Goal: Task Accomplishment & Management: Manage account settings

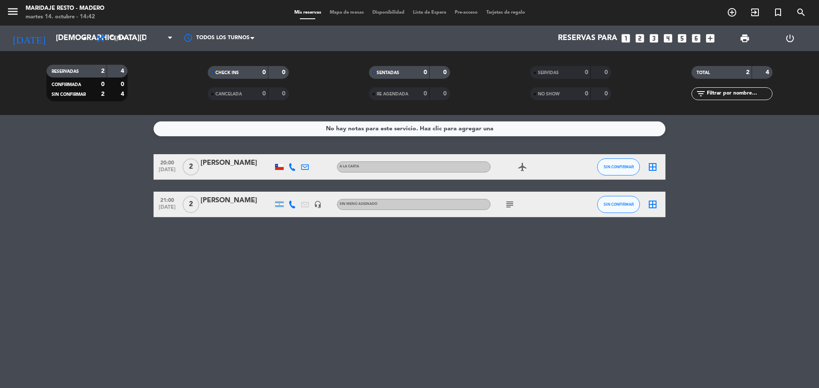
click at [335, 14] on span "Mapa de mesas" at bounding box center [346, 12] width 43 height 5
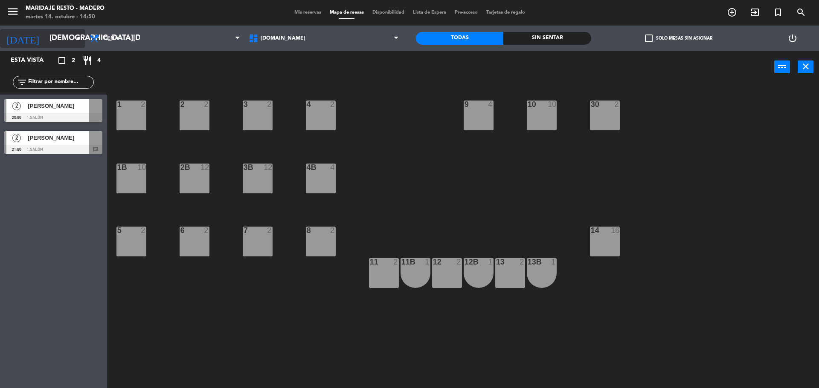
click at [75, 38] on icon "arrow_drop_down" at bounding box center [78, 38] width 10 height 10
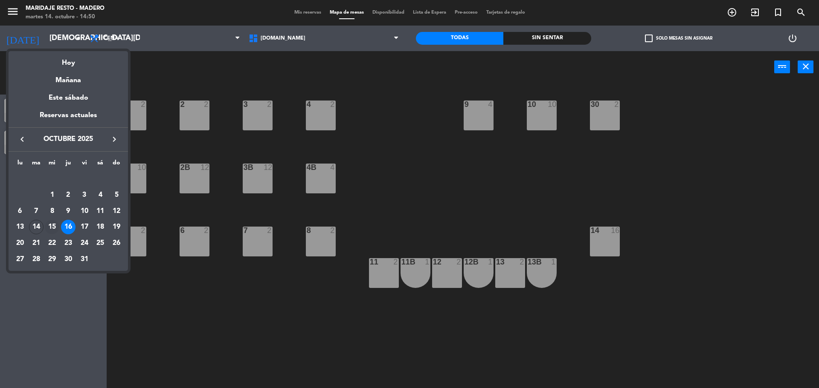
click at [53, 227] on div "15" at bounding box center [52, 227] width 14 height 14
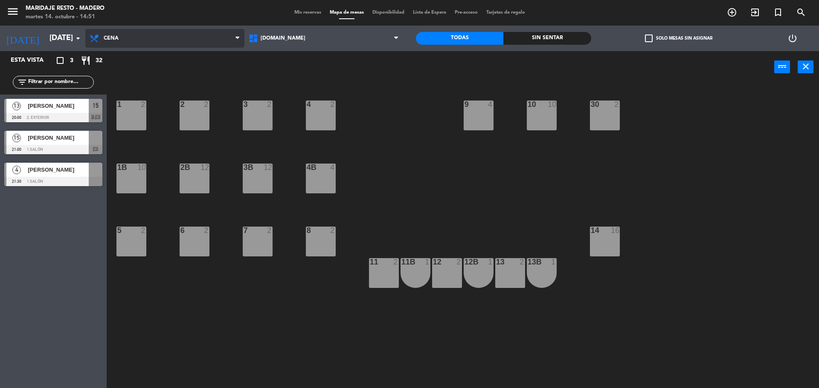
click at [122, 39] on span "Cena" at bounding box center [164, 38] width 159 height 19
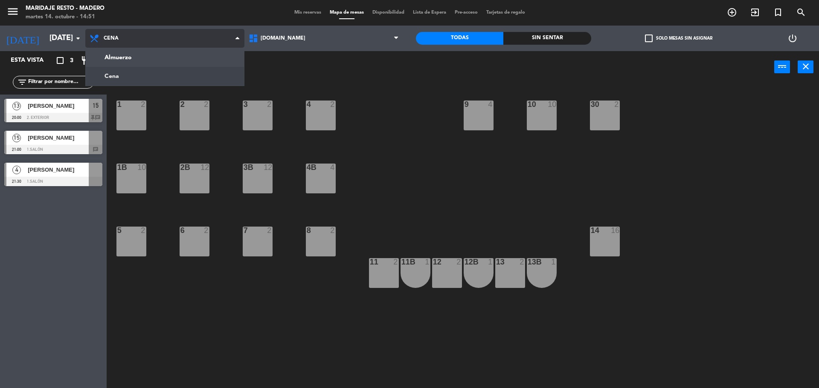
click at [124, 73] on ng-component "menu Maridaje Resto - [PERSON_NAME] [DATE] 14. octubre - 14:51 Mis reservas Map…" at bounding box center [409, 195] width 819 height 391
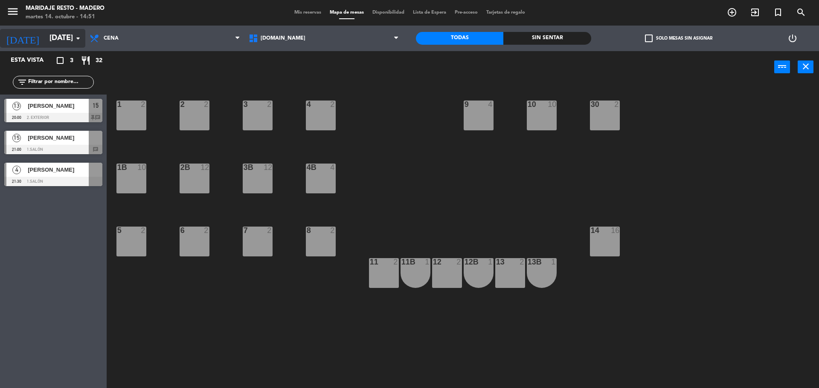
click at [60, 37] on input "[DATE]" at bounding box center [94, 38] width 99 height 17
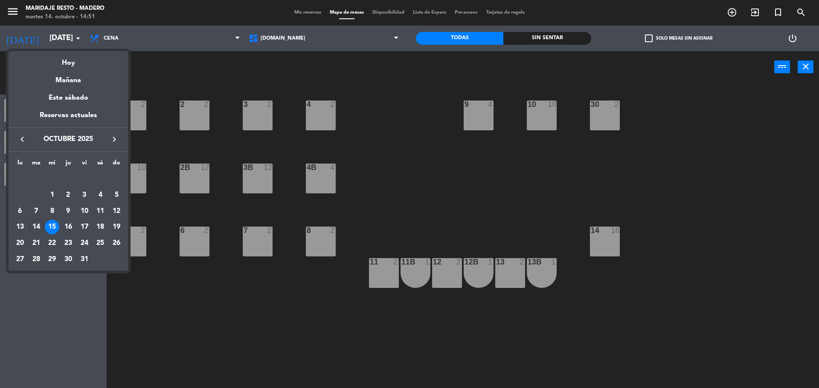
click at [159, 69] on div at bounding box center [409, 194] width 819 height 388
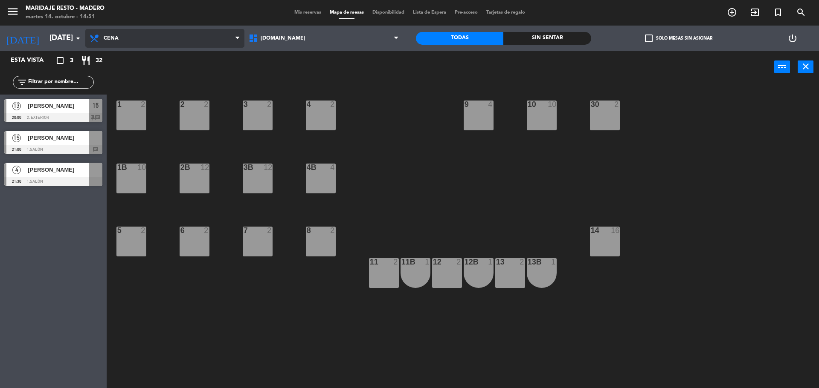
click at [161, 47] on span "Cena" at bounding box center [164, 38] width 159 height 19
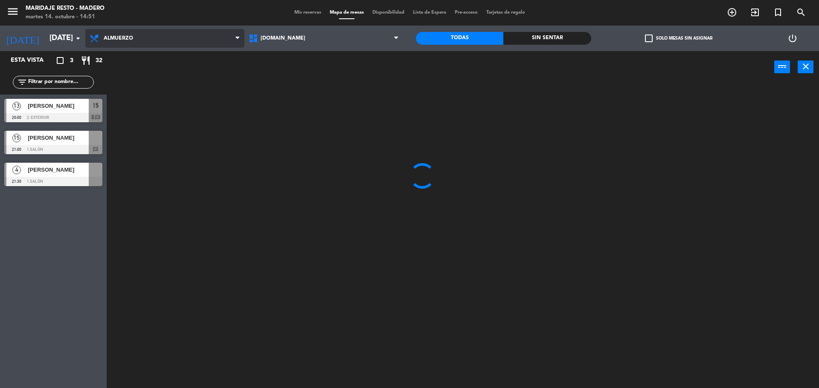
click at [158, 62] on ng-component "menu Maridaje Resto - [PERSON_NAME] [DATE] 14. octubre - 14:51 Mis reservas Map…" at bounding box center [409, 195] width 819 height 391
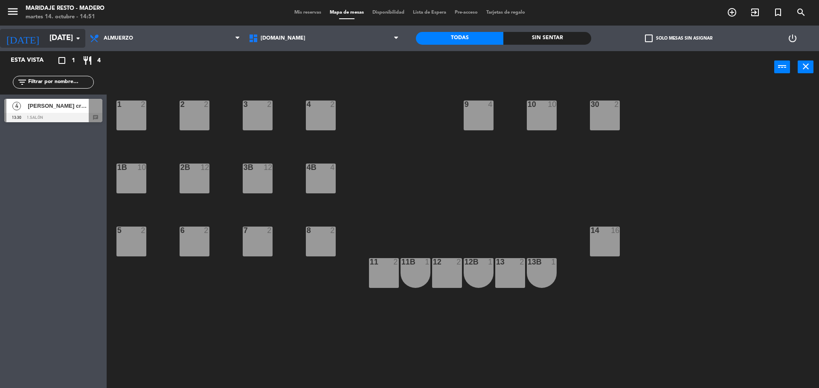
click at [80, 36] on icon "arrow_drop_down" at bounding box center [78, 38] width 10 height 10
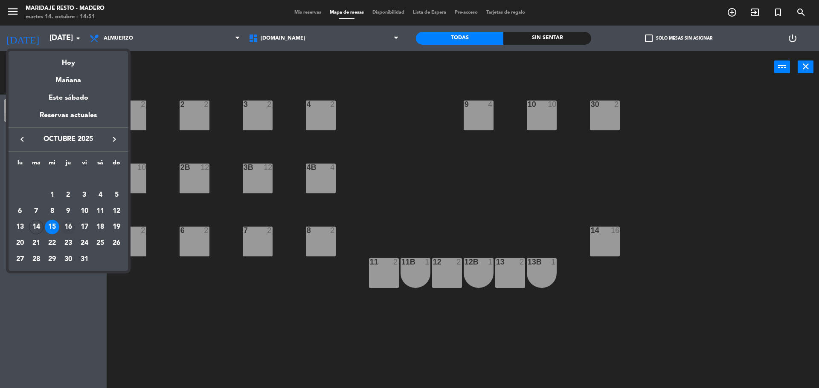
click at [67, 226] on div "16" at bounding box center [68, 227] width 14 height 14
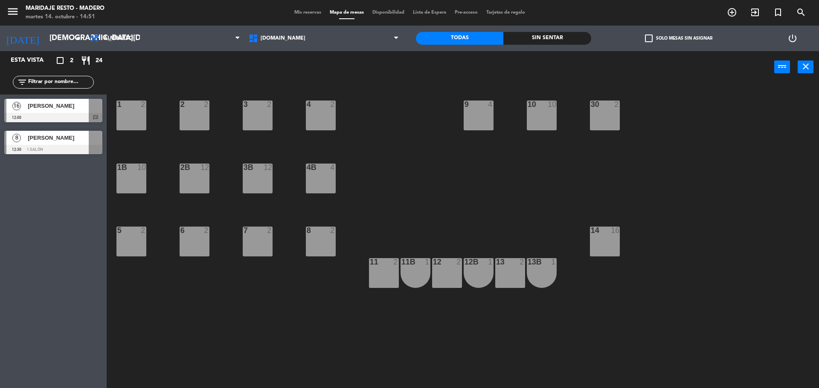
drag, startPoint x: 81, startPoint y: 40, endPoint x: 80, endPoint y: 50, distance: 10.4
click at [80, 49] on div "[DATE] [DATE] arrow_drop_down" at bounding box center [42, 39] width 85 height 26
click at [75, 38] on icon "arrow_drop_down" at bounding box center [78, 38] width 10 height 10
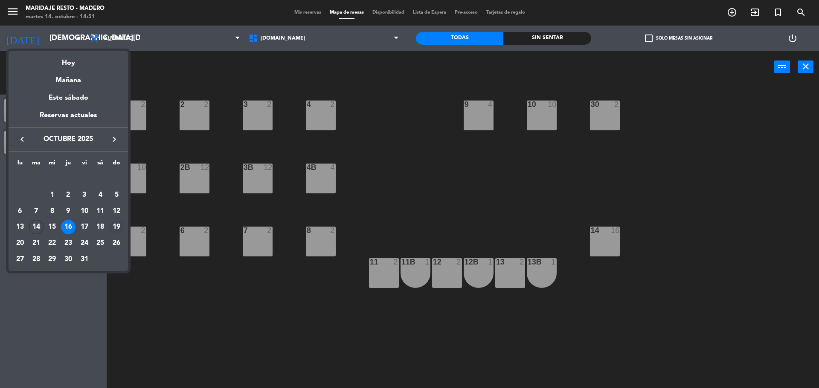
click at [116, 229] on div "19" at bounding box center [116, 227] width 14 height 14
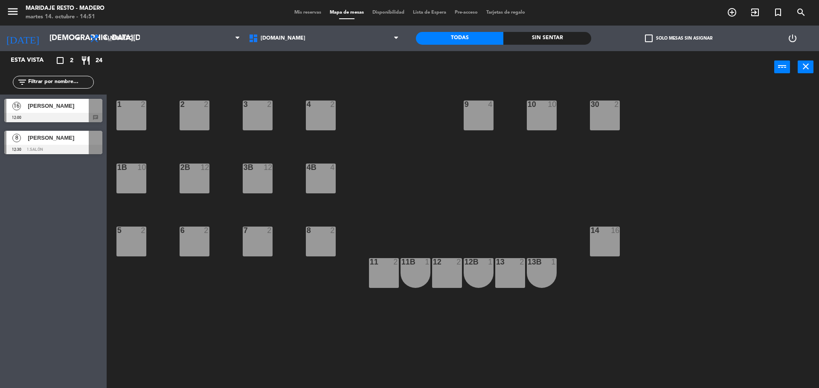
type input "[DATE]"
